Goal: Task Accomplishment & Management: Manage account settings

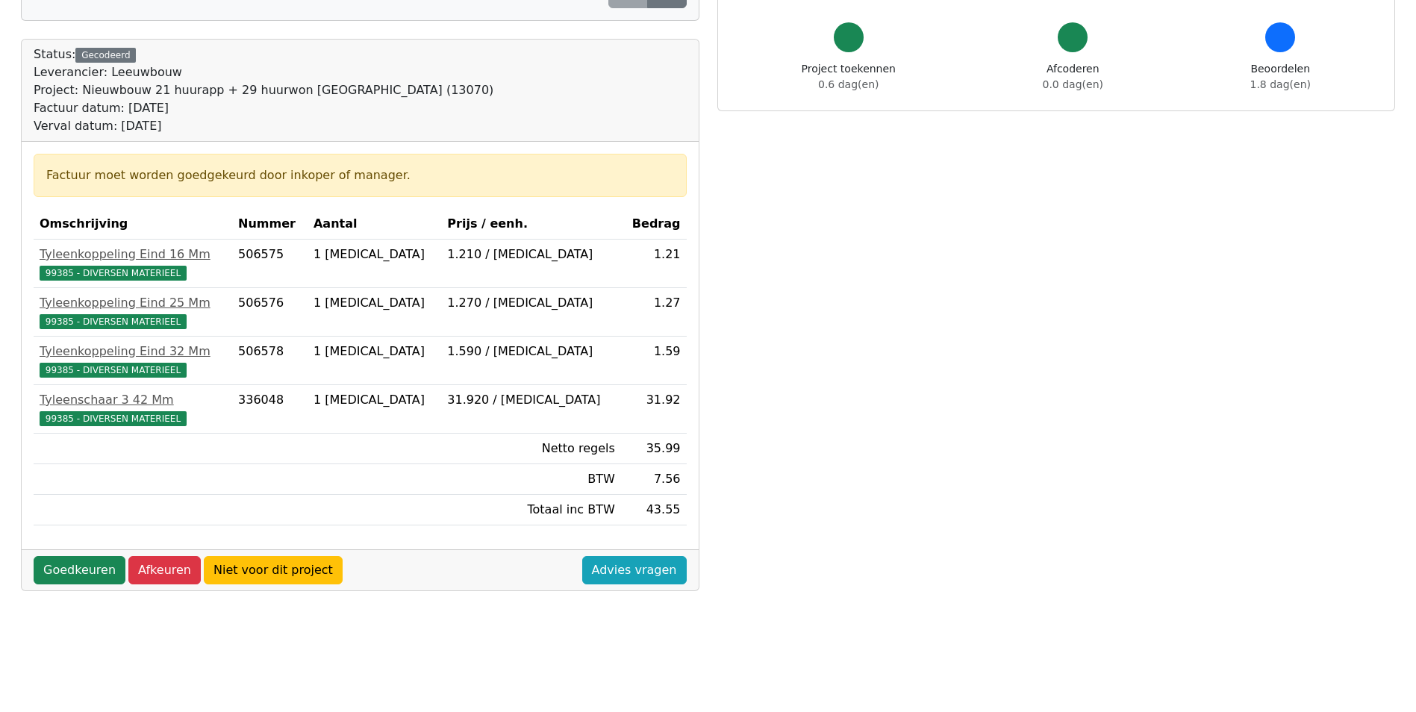
scroll to position [149, 0]
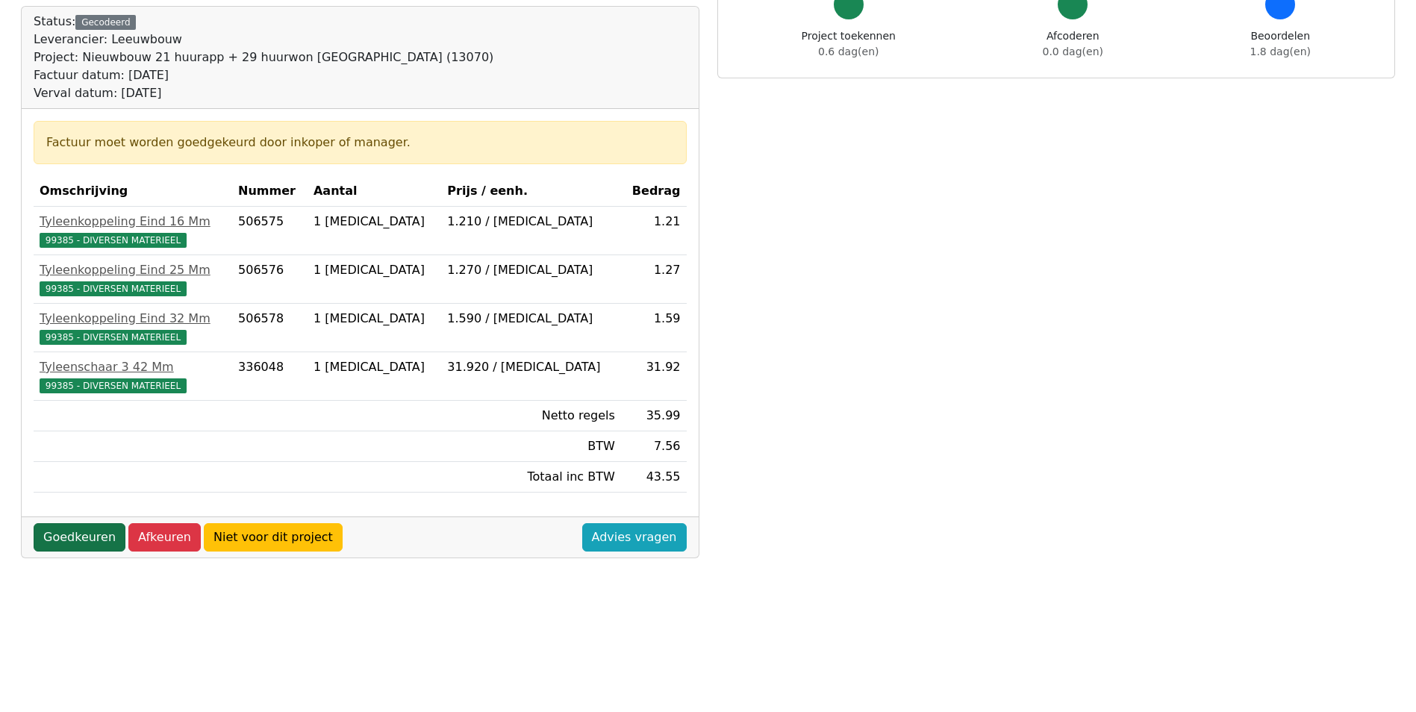
click at [69, 537] on link "Goedkeuren" at bounding box center [80, 537] width 92 height 28
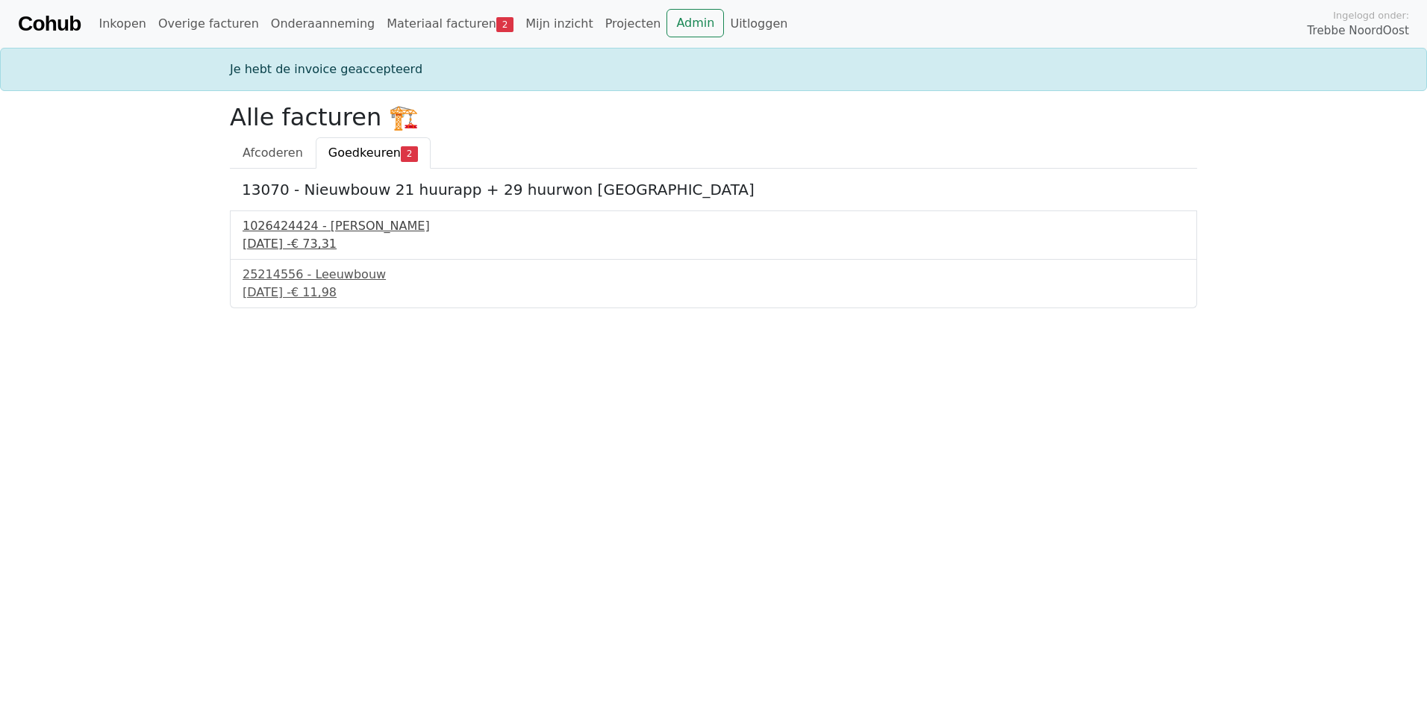
click at [324, 228] on div "1026424424 - Boels Verhuur" at bounding box center [714, 226] width 942 height 18
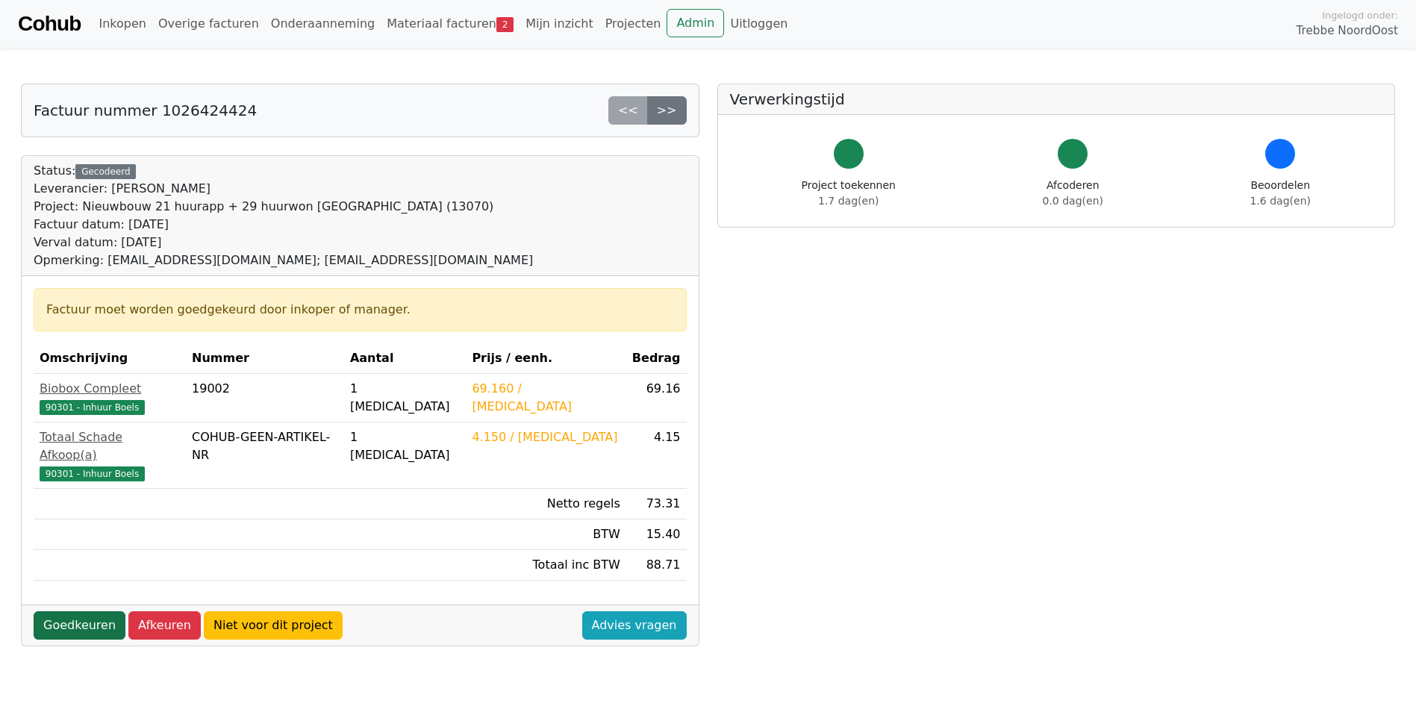
click at [90, 611] on link "Goedkeuren" at bounding box center [80, 625] width 92 height 28
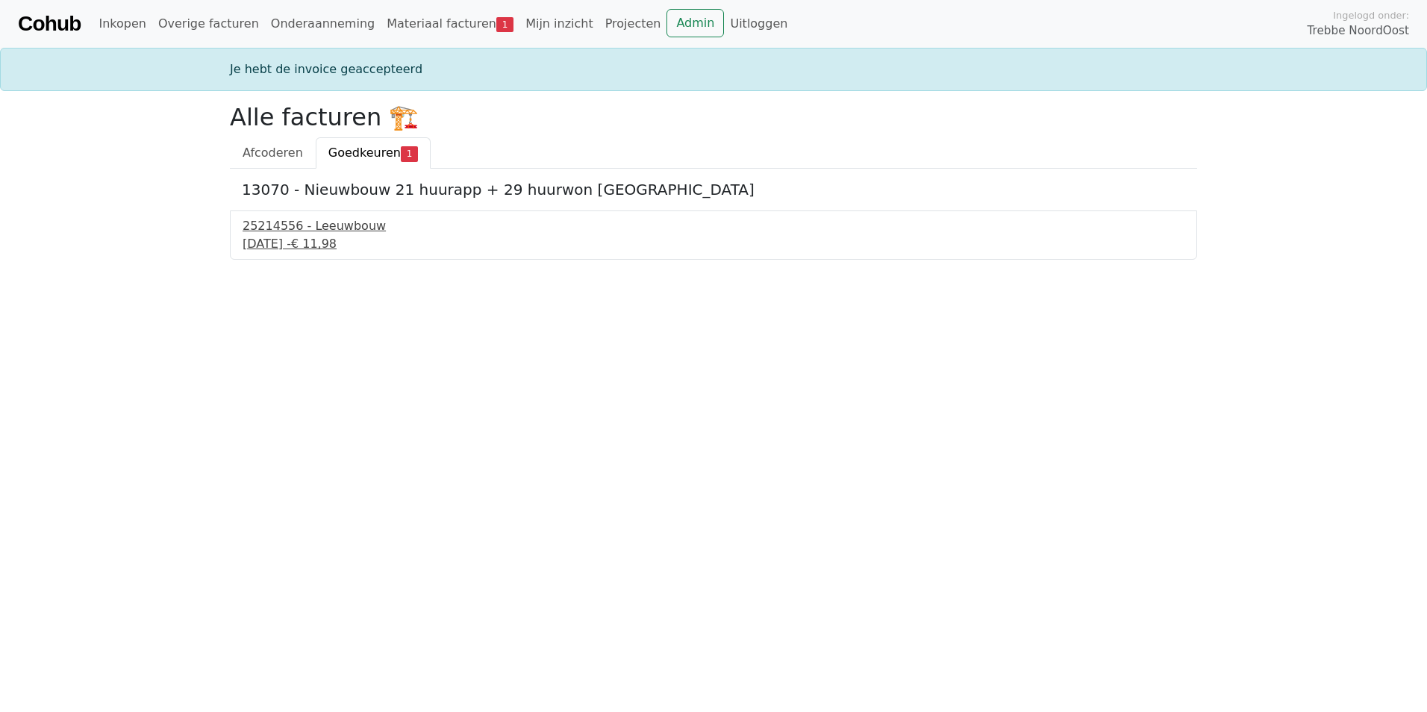
click at [289, 220] on div "25214556 - Leeuwbouw" at bounding box center [714, 226] width 942 height 18
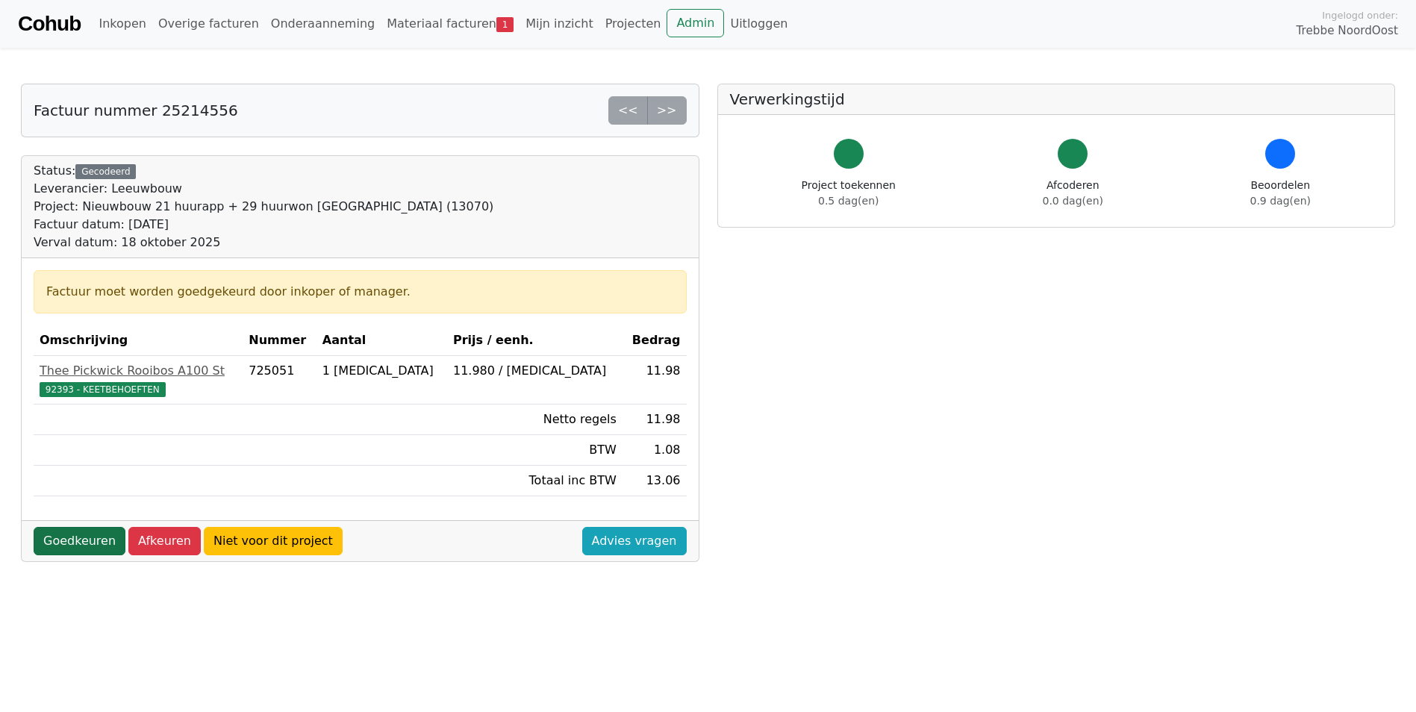
click at [76, 539] on link "Goedkeuren" at bounding box center [80, 541] width 92 height 28
